Goal: Task Accomplishment & Management: Use online tool/utility

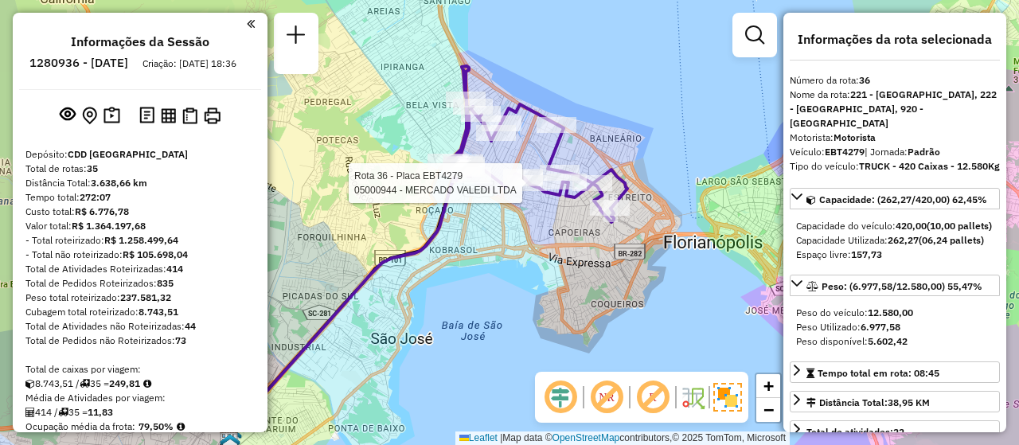
select select "**********"
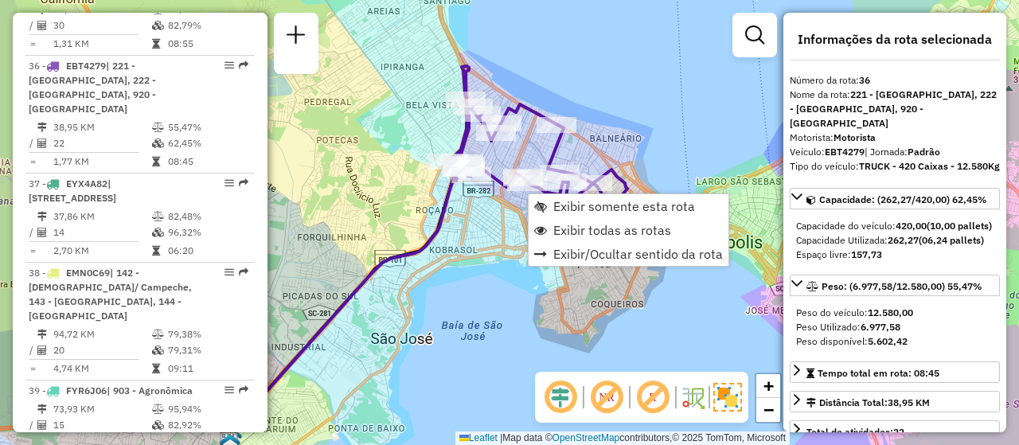
click at [597, 229] on span "Exibir todas as rotas" at bounding box center [612, 230] width 118 height 13
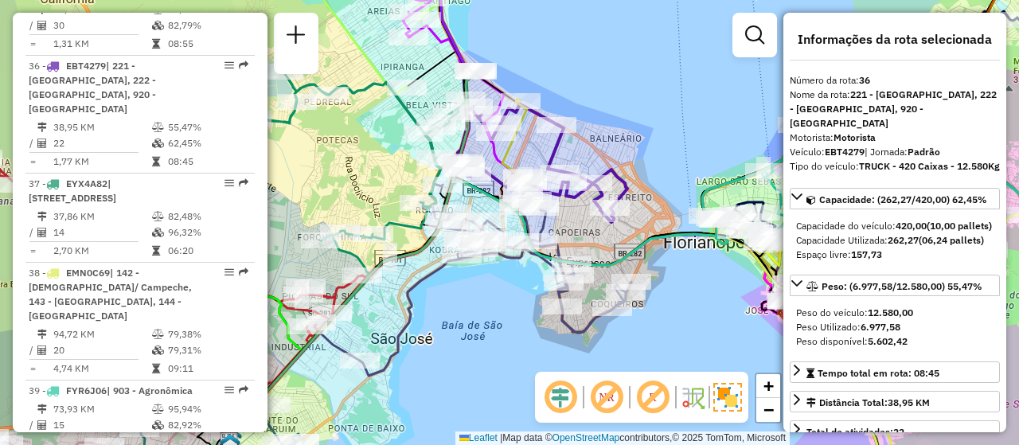
click at [509, 384] on div "Janela de atendimento Grade de atendimento Capacidade Transportadoras Veículos …" at bounding box center [509, 222] width 1019 height 445
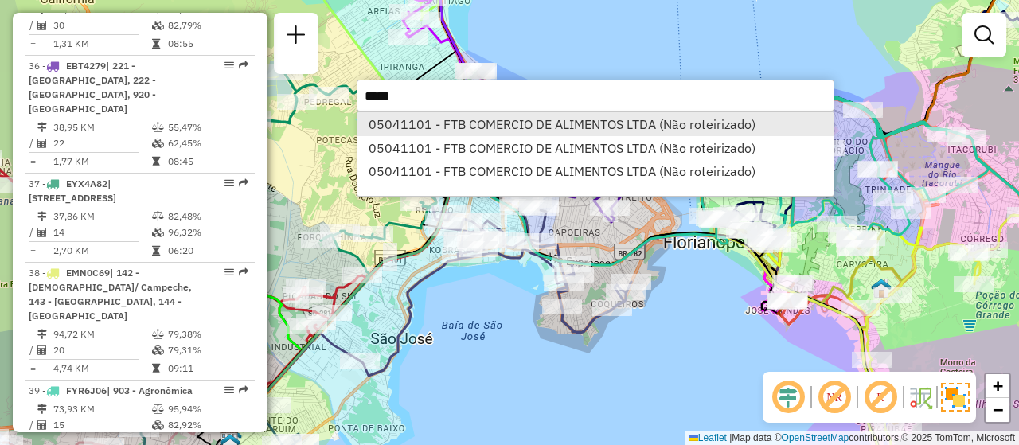
type input "*****"
click at [563, 133] on li "05041101 - FTB COMERCIO DE ALIMENTOS LTDA (Não roteirizado)" at bounding box center [595, 124] width 476 height 24
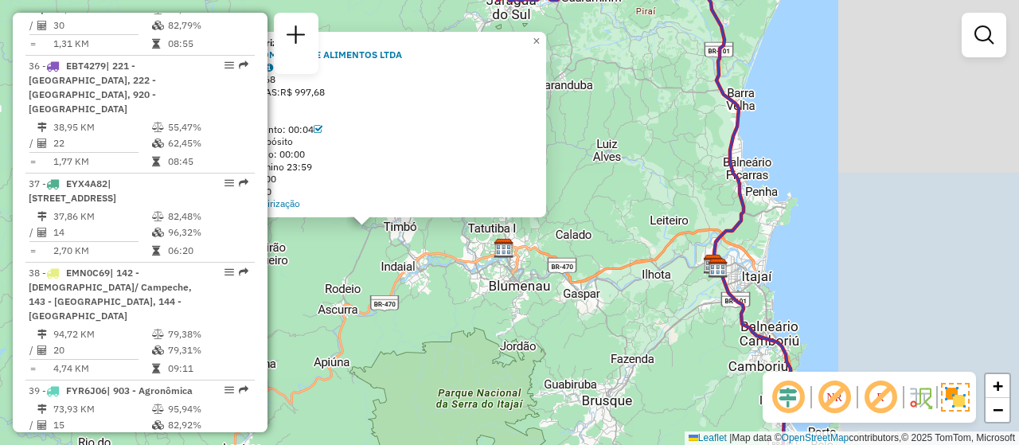
drag, startPoint x: 680, startPoint y: 329, endPoint x: 479, endPoint y: 302, distance: 203.2
click at [479, 302] on div "Atividade não roteirizada 05041101 - FTB COMERCIO DE ALIMENTOS LTDA Pedidos: 23…" at bounding box center [509, 222] width 1019 height 445
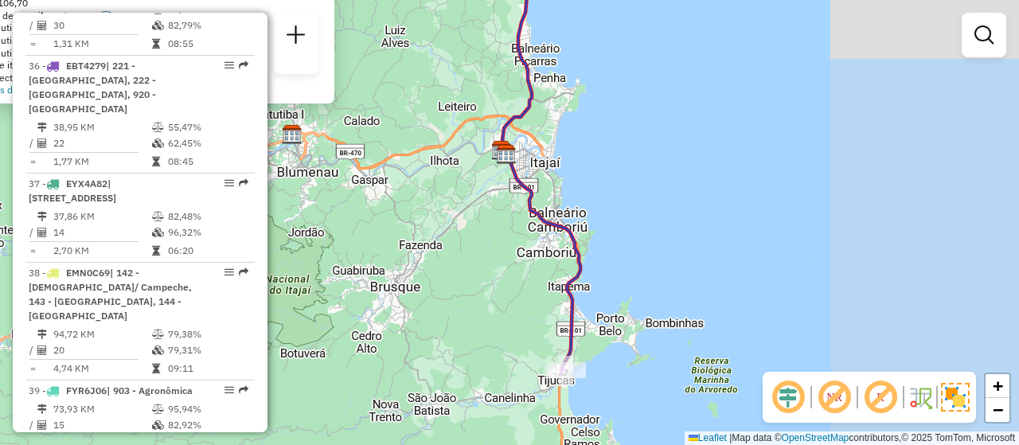
drag, startPoint x: 808, startPoint y: 308, endPoint x: 596, endPoint y: 194, distance: 240.3
click at [596, 194] on div "Atividade não roteirizada 05041101 - FTB COMERCIO DE ALIMENTOS LTDA Pedidos: 23…" at bounding box center [509, 222] width 1019 height 445
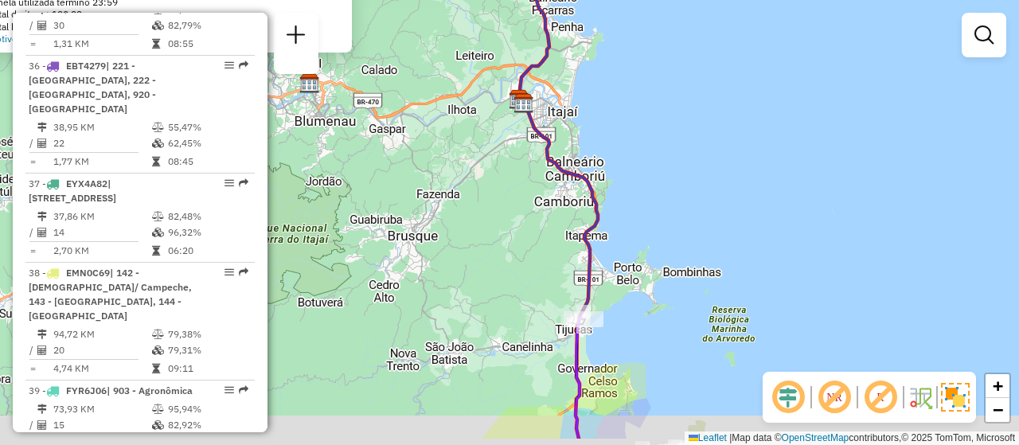
drag, startPoint x: 728, startPoint y: 321, endPoint x: 765, endPoint y: 209, distance: 117.3
click at [765, 209] on div "Atividade não roteirizada 05041101 - FTB COMERCIO DE ALIMENTOS LTDA Pedidos: 23…" at bounding box center [509, 222] width 1019 height 445
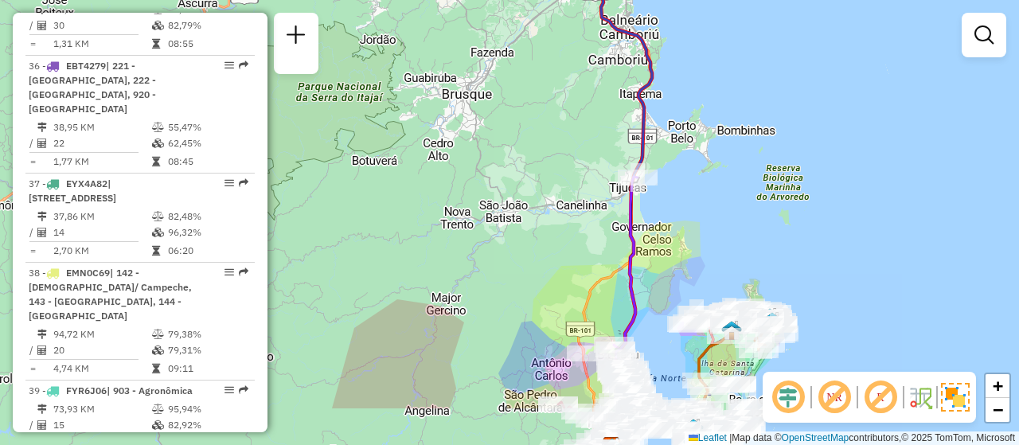
drag, startPoint x: 633, startPoint y: 348, endPoint x: 671, endPoint y: 212, distance: 140.6
click at [671, 212] on div "Atividade não roteirizada 05041101 - FTB COMERCIO DE ALIMENTOS LTDA Pedidos: 23…" at bounding box center [509, 222] width 1019 height 445
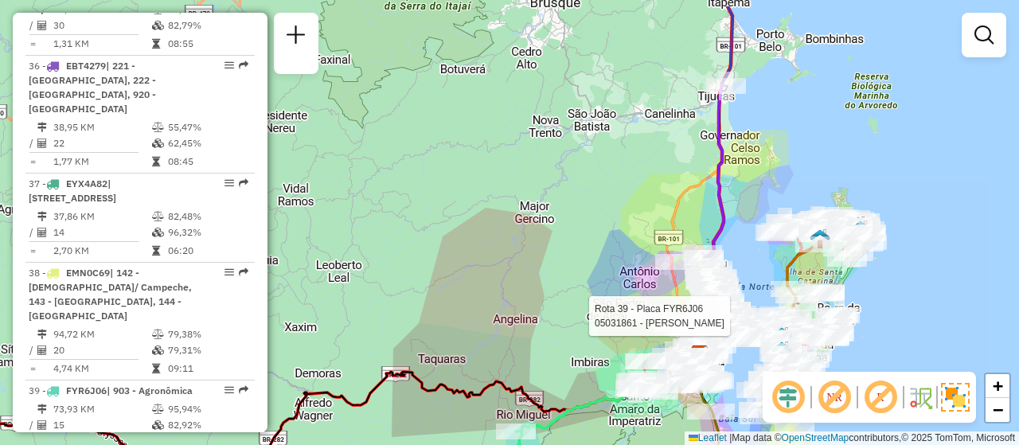
drag, startPoint x: 480, startPoint y: 185, endPoint x: 641, endPoint y: 325, distance: 214.3
click at [687, 387] on div "Rota 39 - Placa FYR6J06 05031861 - [PERSON_NAME] Atividade não roteirizada 0504…" at bounding box center [509, 222] width 1019 height 445
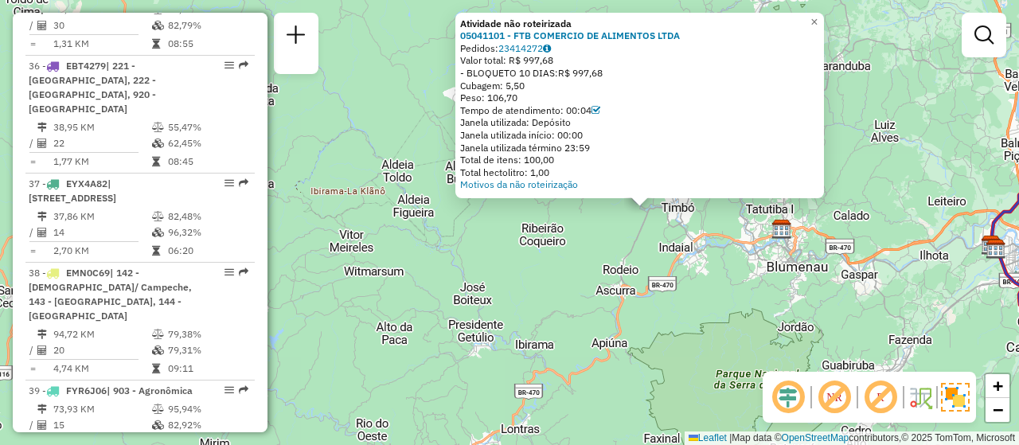
drag, startPoint x: 389, startPoint y: 120, endPoint x: 548, endPoint y: 326, distance: 259.9
click at [566, 355] on div "Rota 39 - Placa FYR6J06 05031861 - [PERSON_NAME] Atividade não roteirizada 0504…" at bounding box center [509, 222] width 1019 height 445
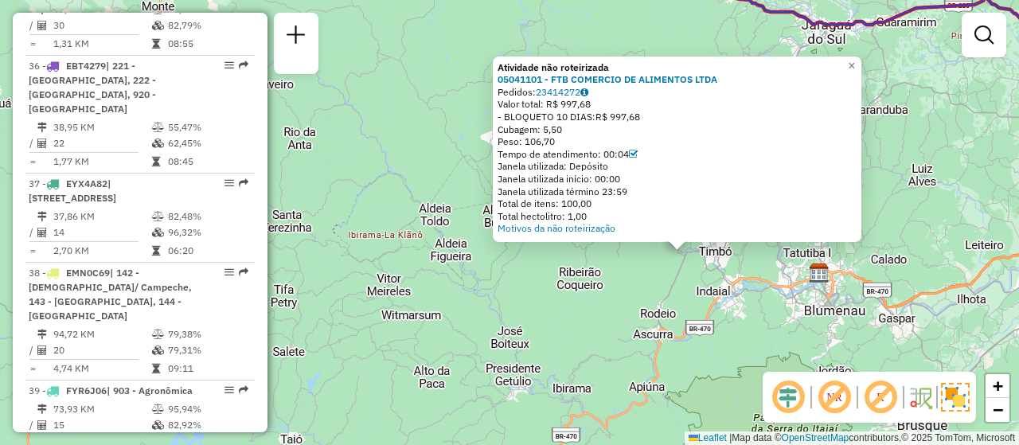
drag, startPoint x: 488, startPoint y: 249, endPoint x: 521, endPoint y: 286, distance: 49.6
click at [521, 286] on div "Rota 39 - Placa FYR6J06 05031861 - [PERSON_NAME] Atividade não roteirizada 0504…" at bounding box center [509, 222] width 1019 height 445
click at [826, 391] on em at bounding box center [834, 397] width 38 height 38
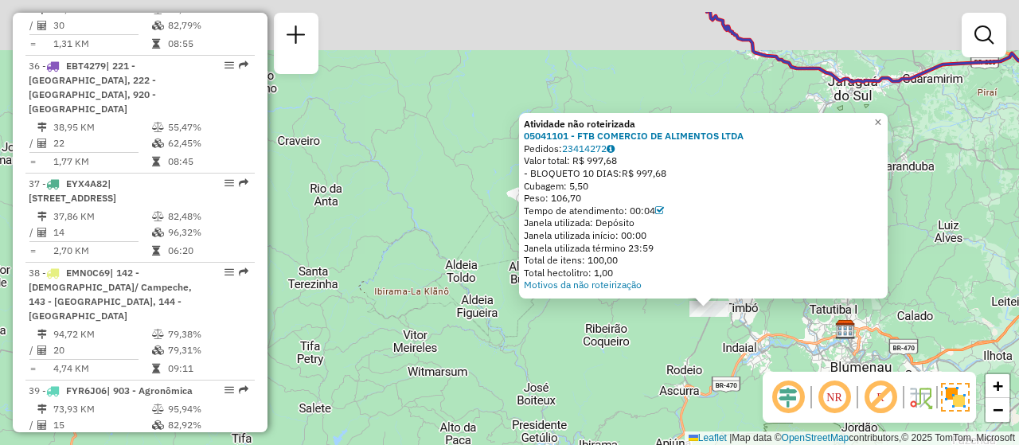
drag, startPoint x: 685, startPoint y: 346, endPoint x: 709, endPoint y: 386, distance: 46.4
click at [711, 404] on div "Rota 39 - Placa FYR6J06 05031861 - [PERSON_NAME] Atividade não roteirizada 0504…" at bounding box center [509, 222] width 1019 height 445
